Goal: Complete application form

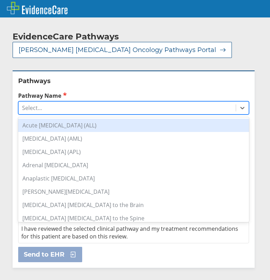
click at [99, 108] on div "Select..." at bounding box center [127, 108] width 217 height 12
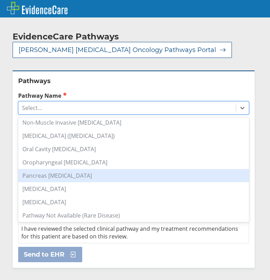
scroll to position [489, 0]
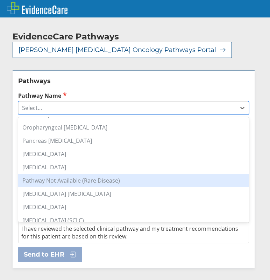
click at [68, 179] on div "Pathway Not Available (Rare Disease)" at bounding box center [133, 180] width 230 height 13
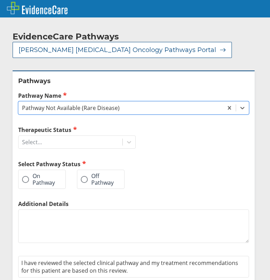
click at [87, 177] on label "Off Pathway" at bounding box center [97, 179] width 33 height 13
click at [0, 0] on input "Off Pathway" at bounding box center [0, 0] width 0 height 0
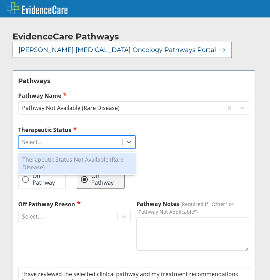
click at [67, 141] on div "Select..." at bounding box center [71, 142] width 104 height 12
click at [61, 158] on div "Therapeutic Status Not Available (Rare Disease)" at bounding box center [76, 163] width 117 height 21
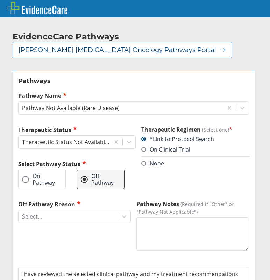
click at [141, 167] on label "None" at bounding box center [152, 164] width 23 height 8
click at [0, 0] on input "None" at bounding box center [0, 0] width 0 height 0
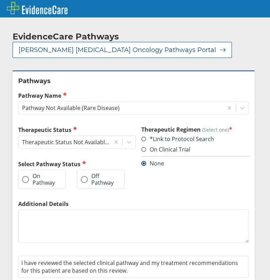
scroll to position [25, 0]
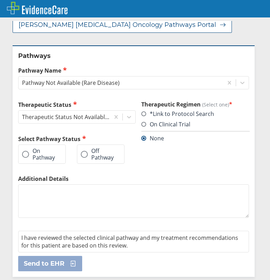
drag, startPoint x: 84, startPoint y: 155, endPoint x: 78, endPoint y: 170, distance: 16.8
click at [85, 155] on span at bounding box center [84, 154] width 7 height 7
click at [0, 0] on input "Off Pathway" at bounding box center [0, 0] width 0 height 0
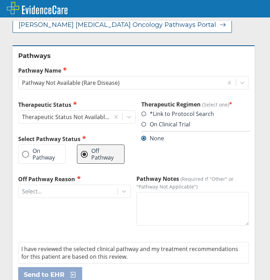
click at [29, 184] on div "Off Pathway Reason Select..." at bounding box center [74, 186] width 112 height 23
click at [33, 193] on div "Select..." at bounding box center [32, 192] width 20 height 8
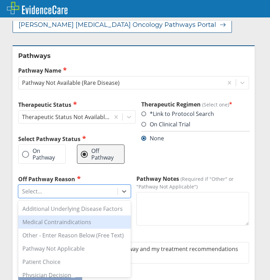
scroll to position [21, 0]
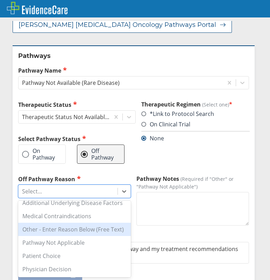
click at [52, 225] on div "Other - Enter Reason Below (Free Text)" at bounding box center [74, 229] width 112 height 13
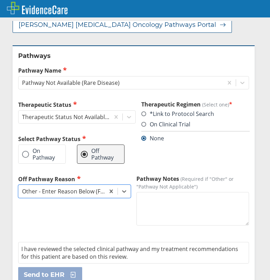
click at [175, 191] on div "Pathway Notes (Required if "Other" or "Pathway Not Applicable")" at bounding box center [192, 201] width 112 height 52
click at [173, 197] on textarea "Pathway Notes (Required if "Other" or "Pathway Not Applicable")" at bounding box center [192, 209] width 112 height 34
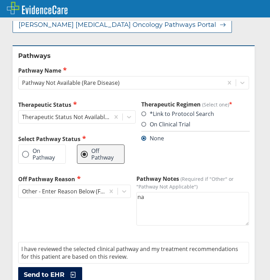
type textarea "na"
click at [49, 273] on span "Send to EHR" at bounding box center [44, 275] width 41 height 8
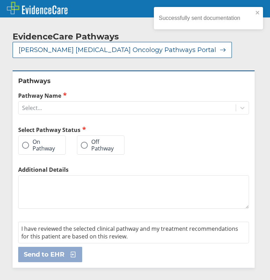
scroll to position [0, 0]
